Goal: Information Seeking & Learning: Learn about a topic

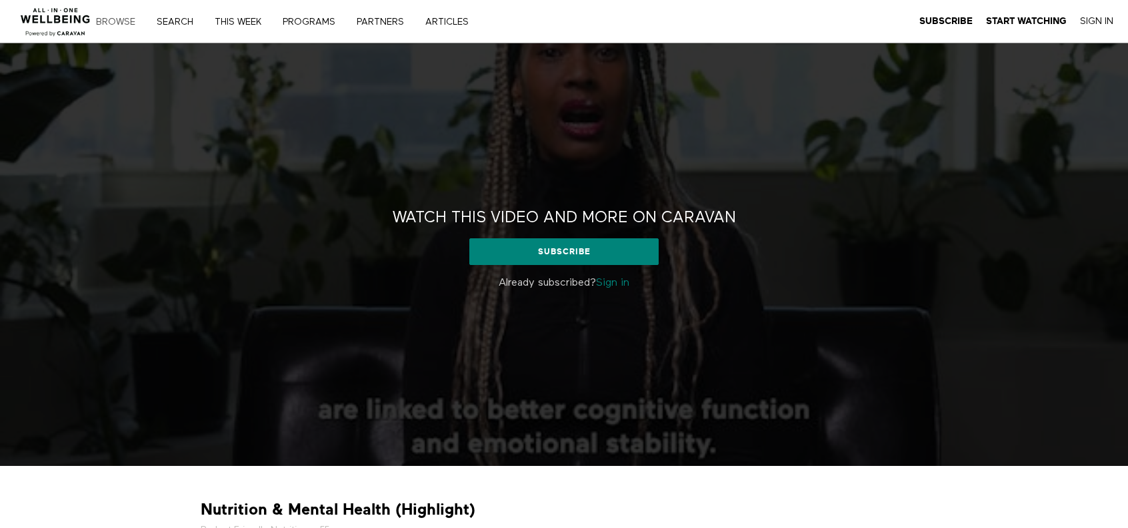
click at [119, 24] on link "Browse" at bounding box center [120, 21] width 58 height 9
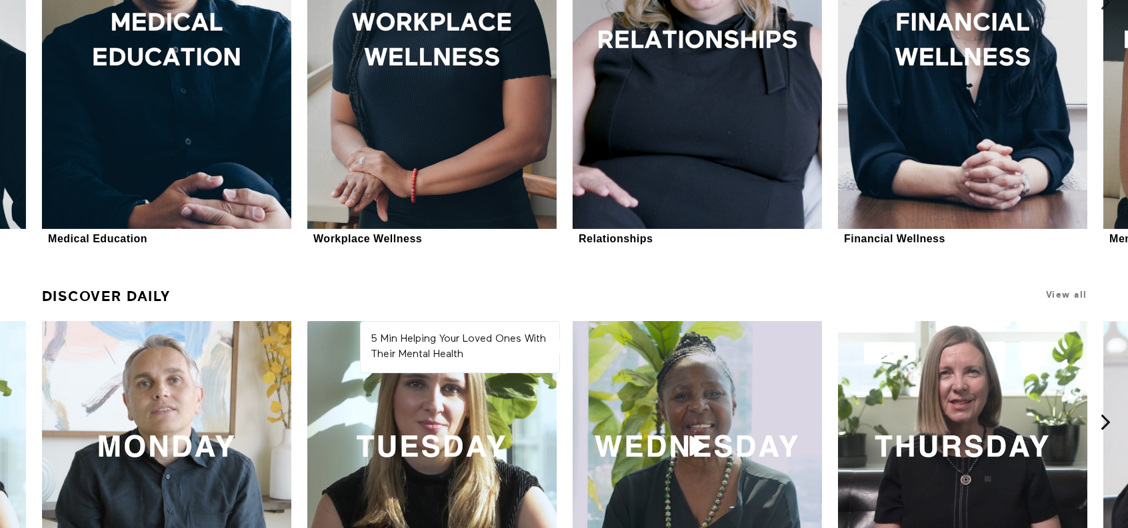
scroll to position [534, 0]
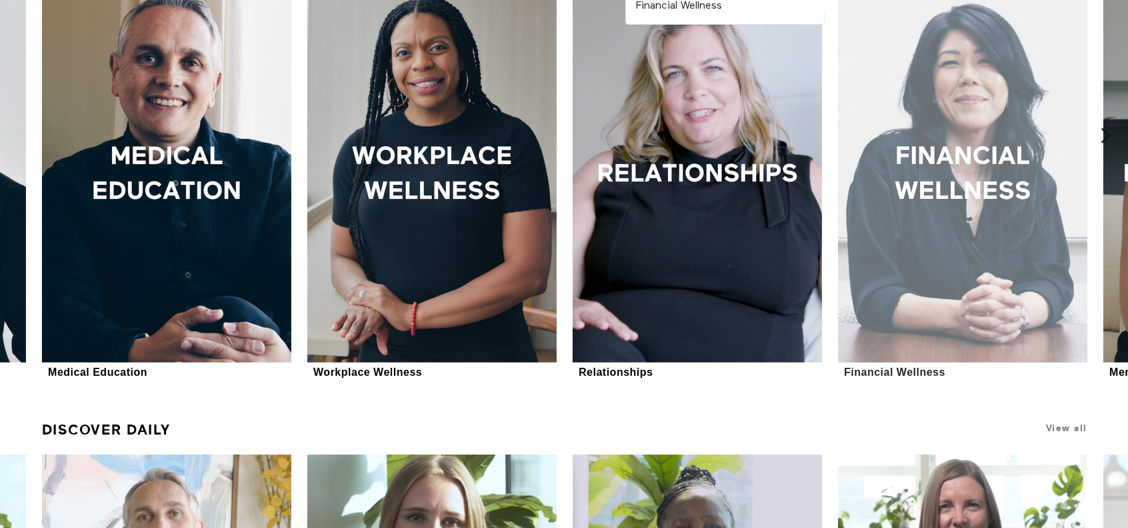
click at [980, 189] on div at bounding box center [962, 175] width 249 height 374
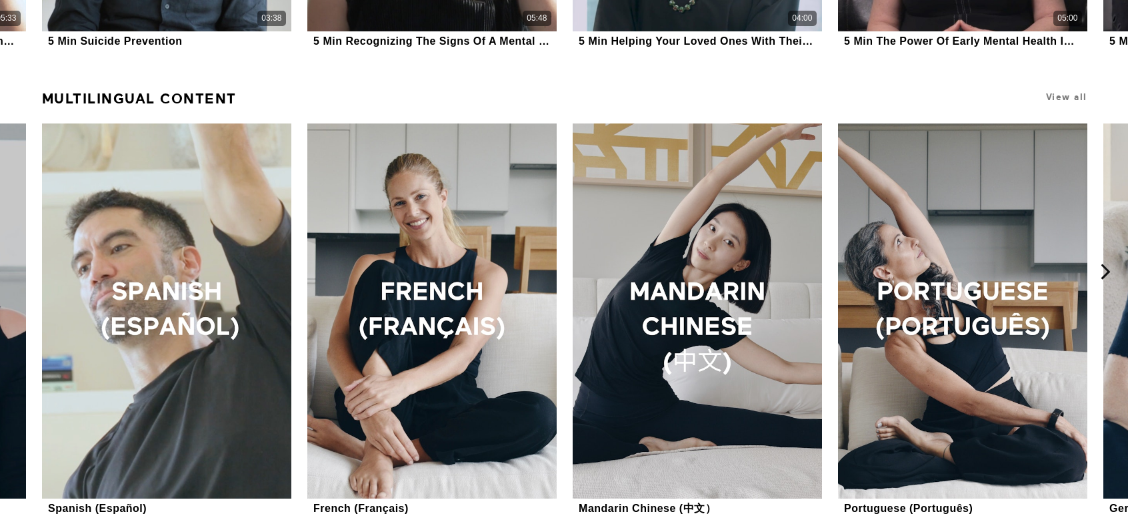
scroll to position [1267, 0]
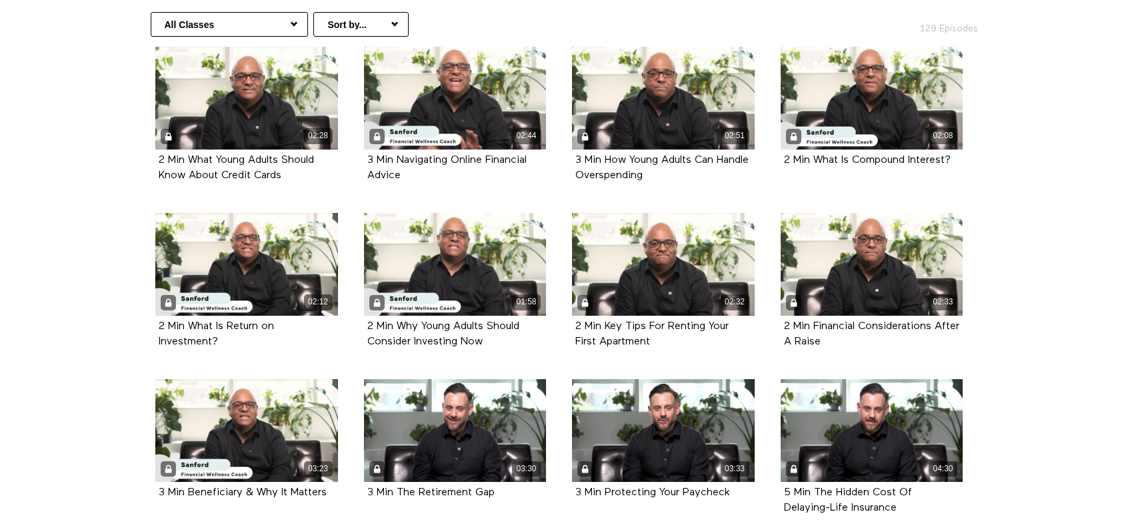
scroll to position [333, 0]
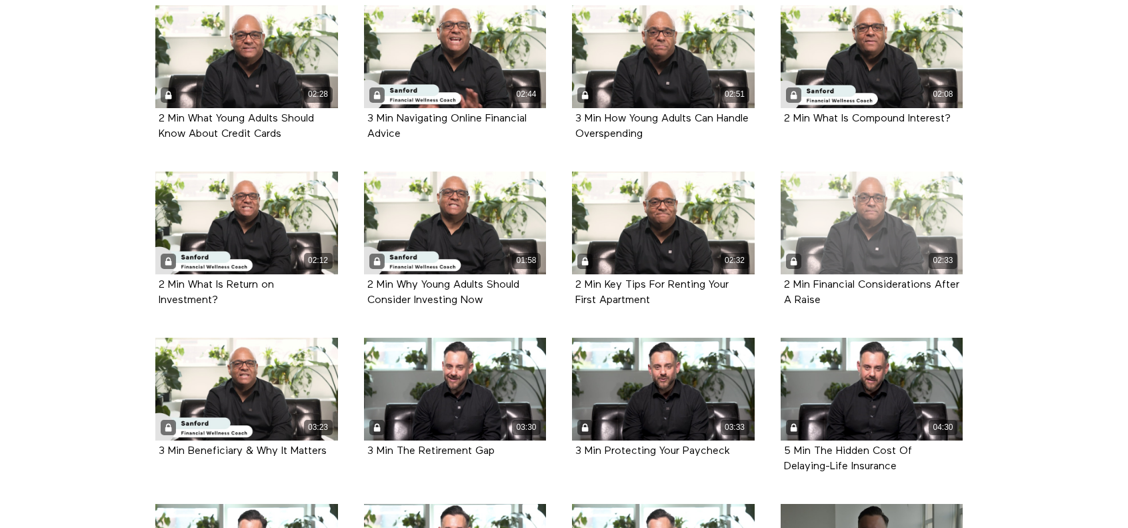
click at [823, 243] on div "02:33" at bounding box center [872, 222] width 183 height 103
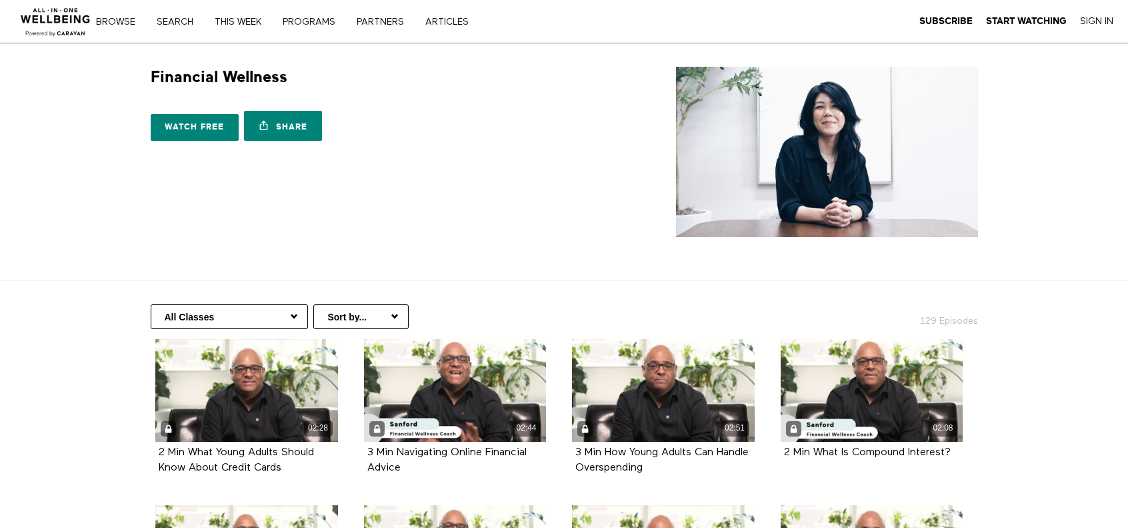
scroll to position [333, 0]
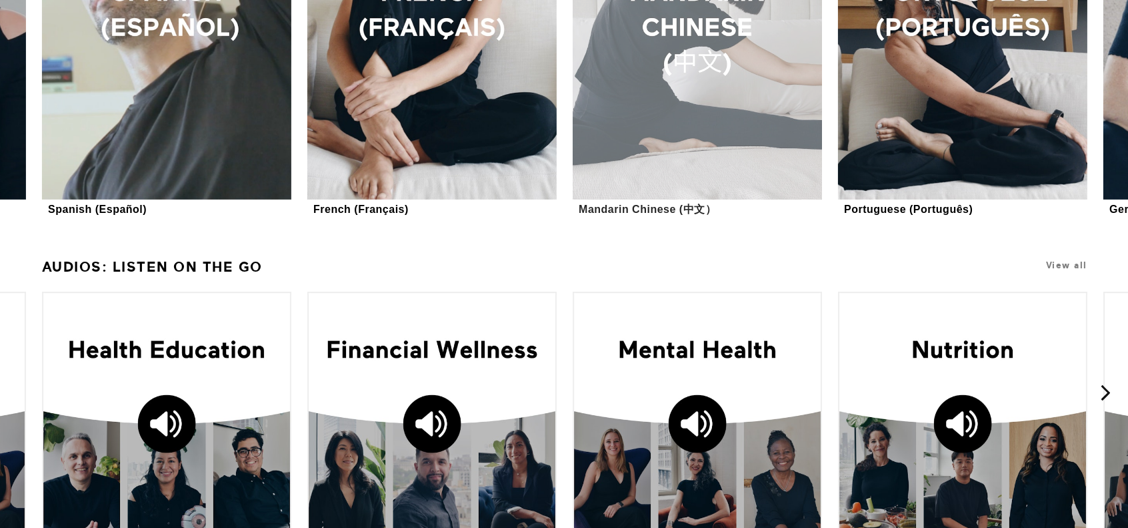
scroll to position [1534, 0]
